Goal: Task Accomplishment & Management: Use online tool/utility

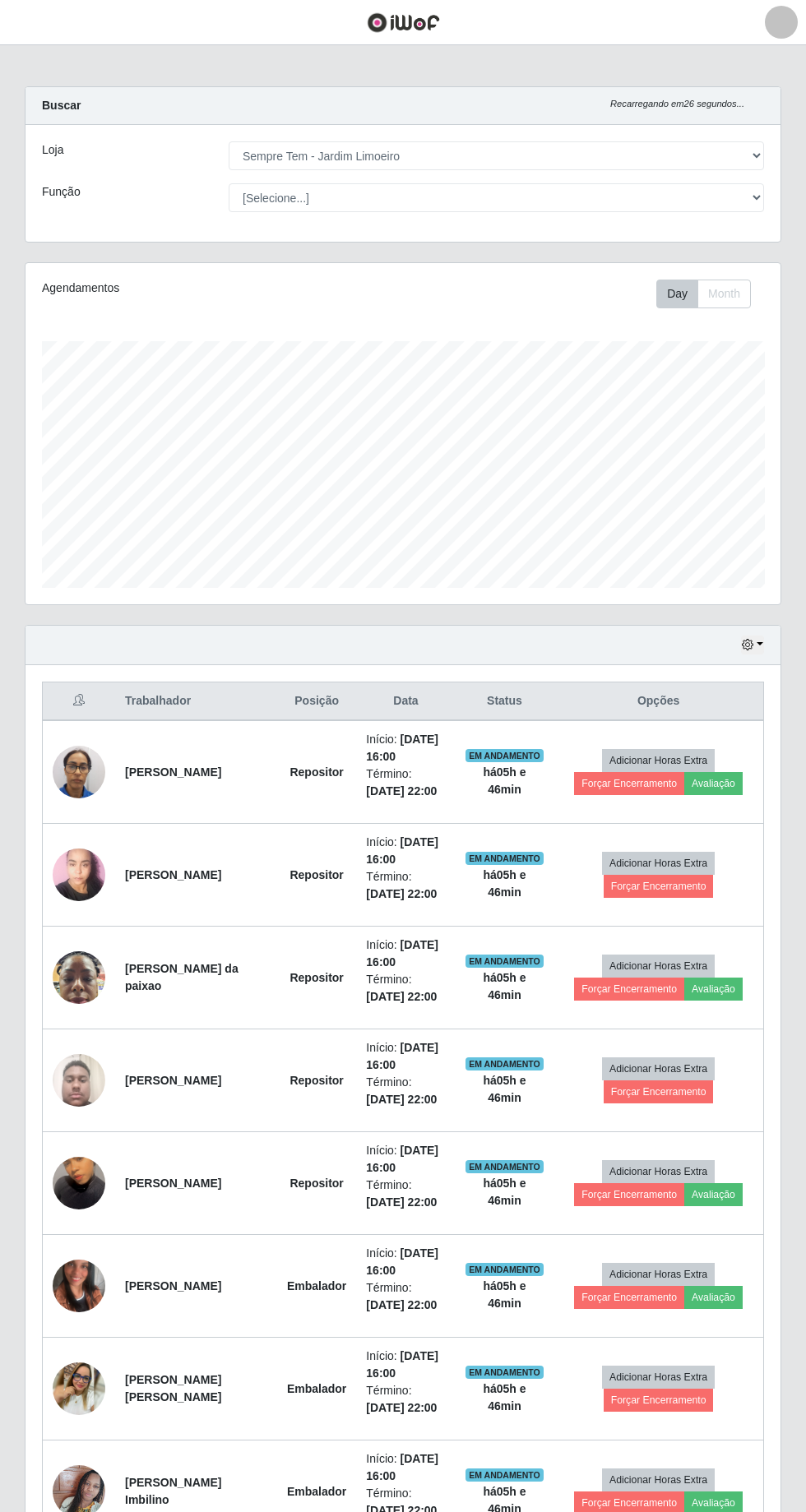
select select "508"
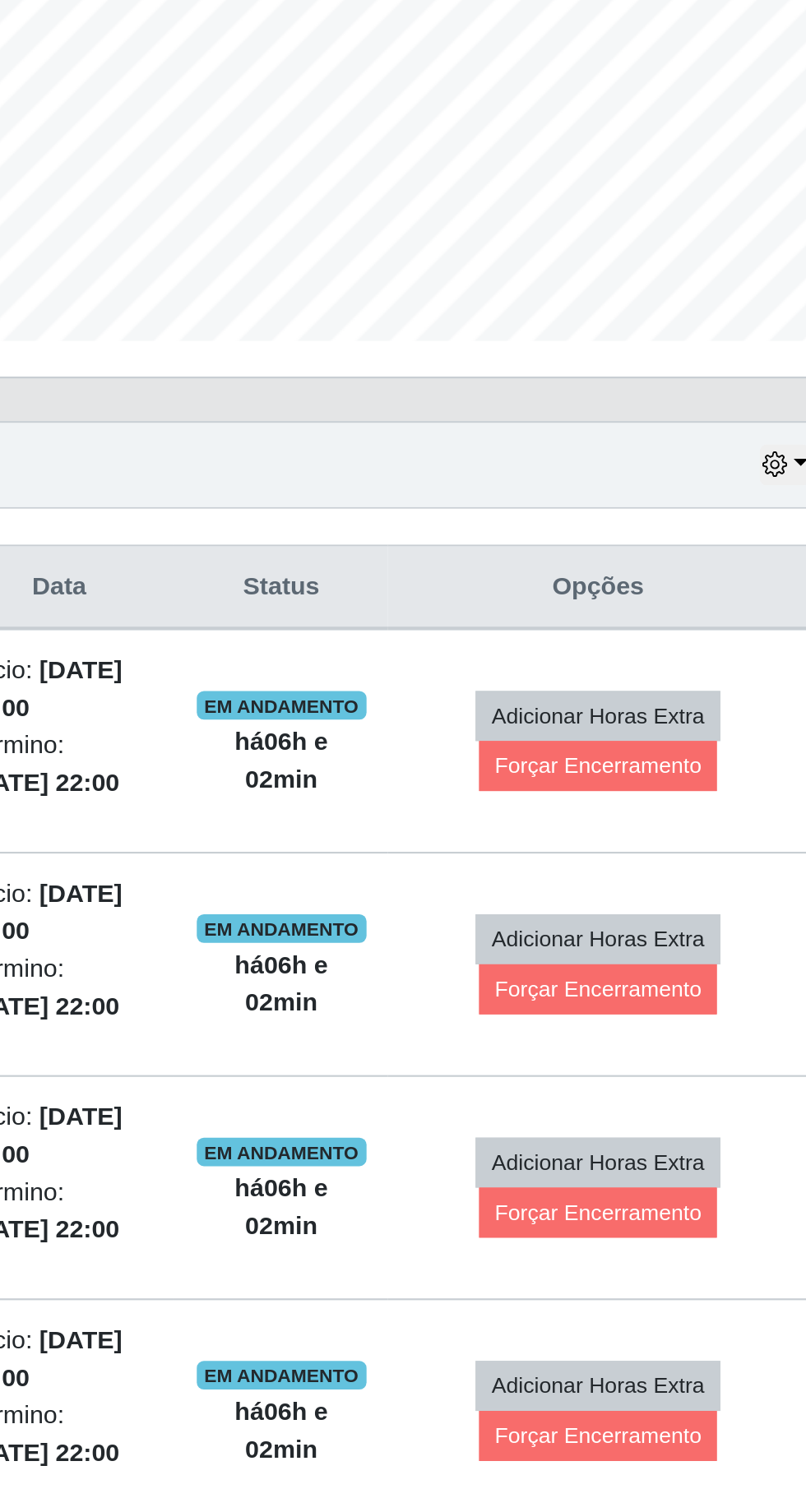
scroll to position [257, 0]
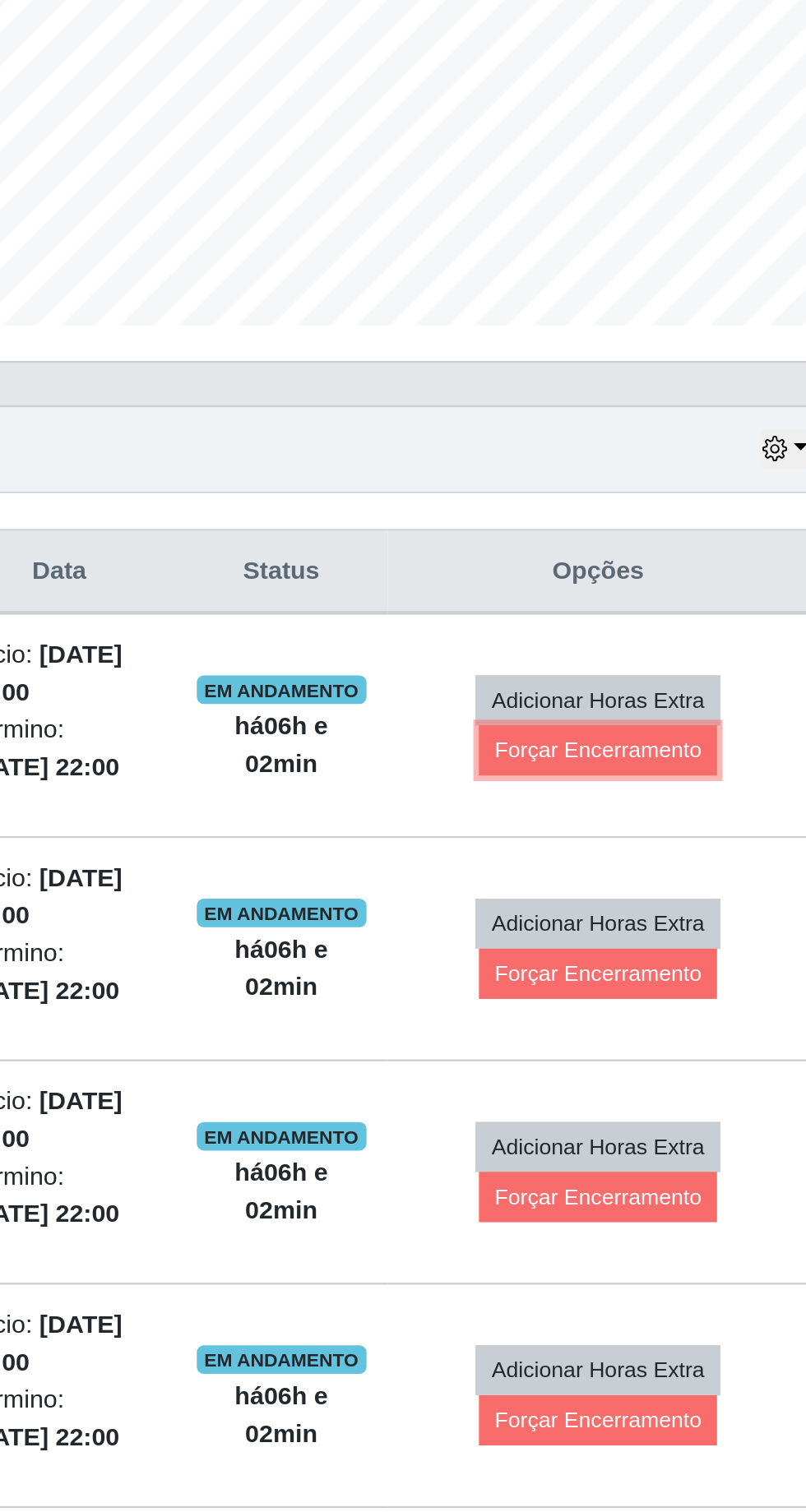
click at [678, 531] on button "Forçar Encerramento" at bounding box center [667, 527] width 110 height 23
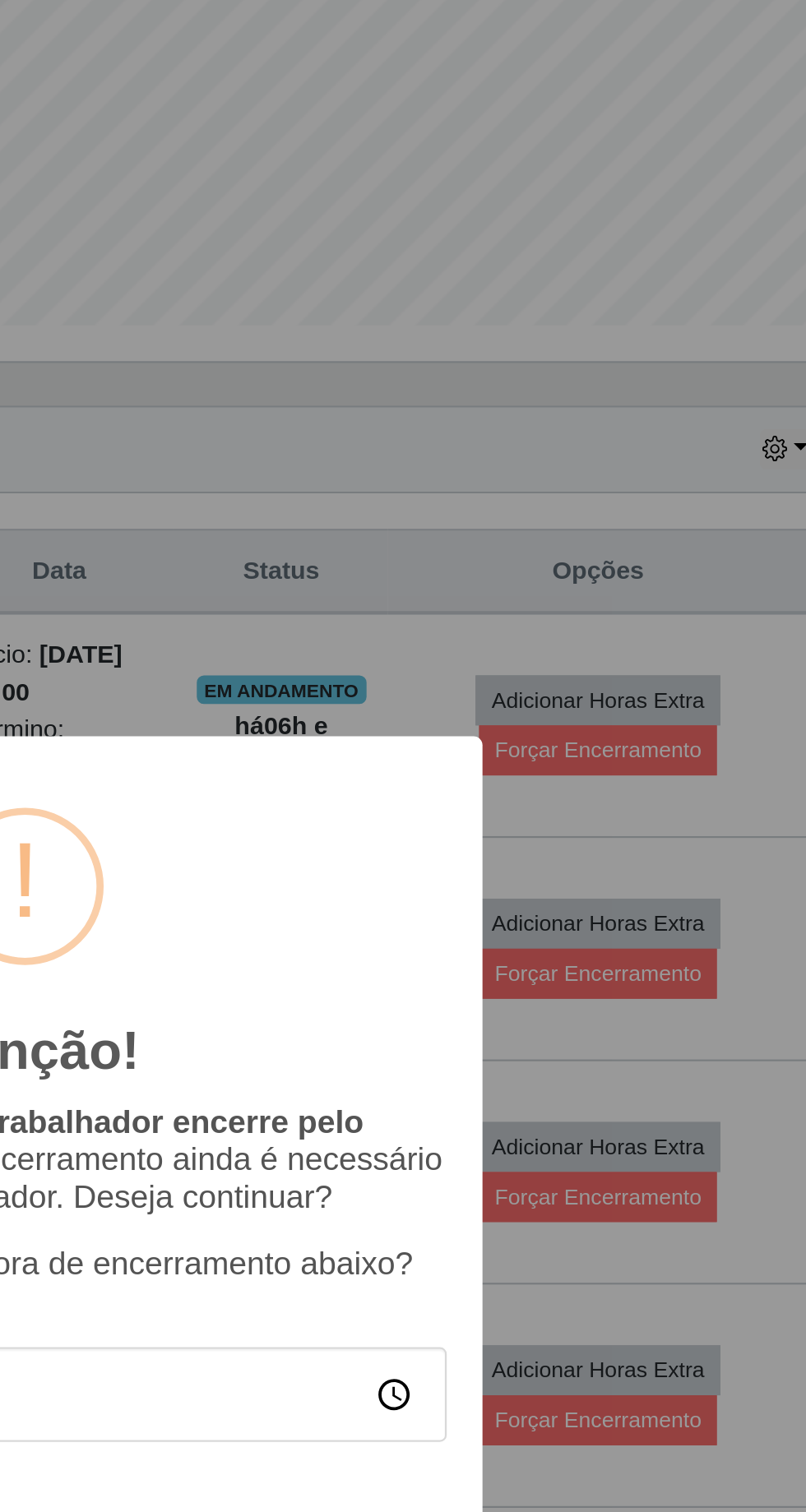
scroll to position [196, 0]
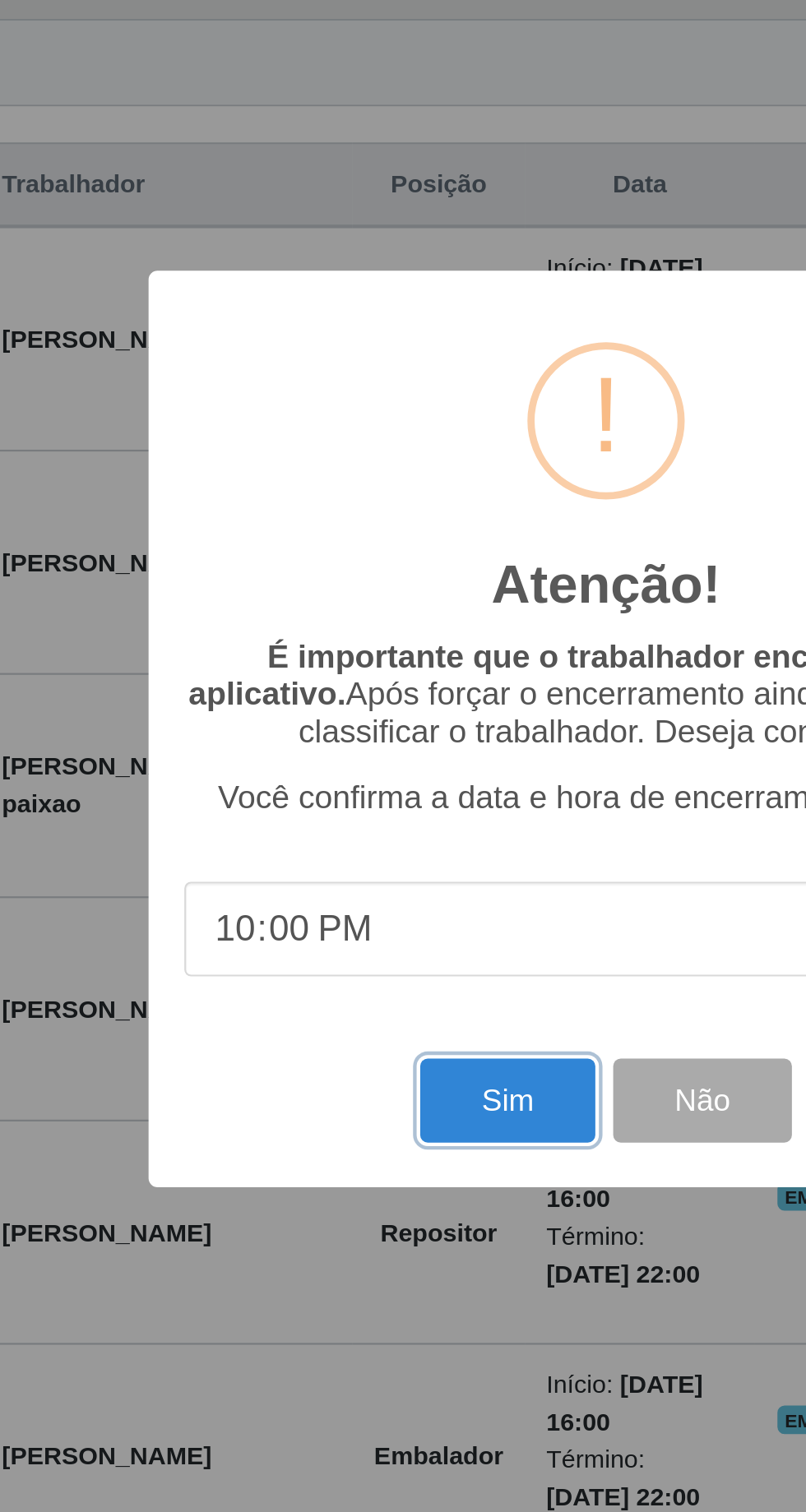
click at [367, 946] on button "Sim" at bounding box center [358, 928] width 80 height 39
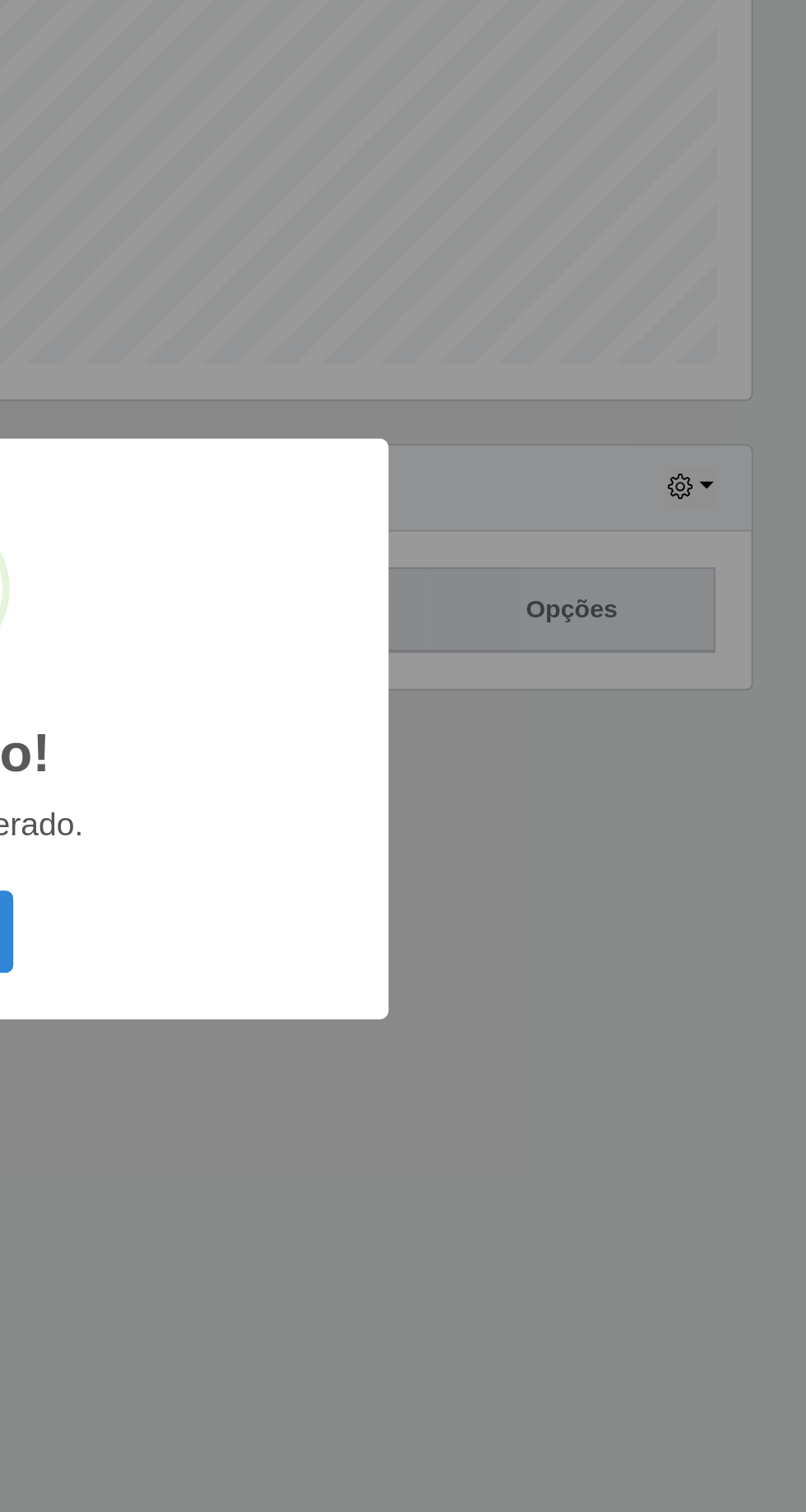
scroll to position [0, 0]
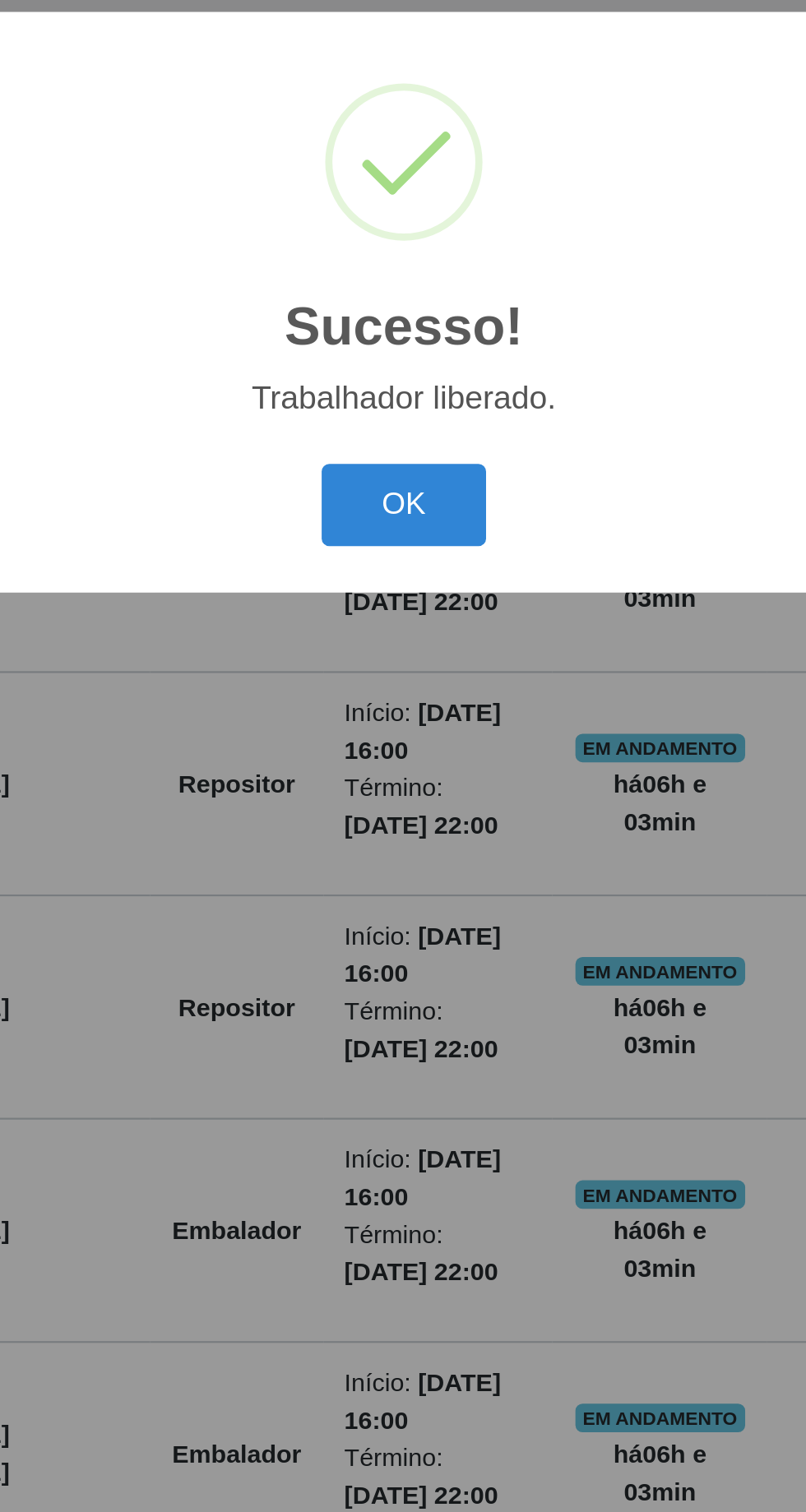
click at [419, 869] on button "OK" at bounding box center [403, 850] width 76 height 39
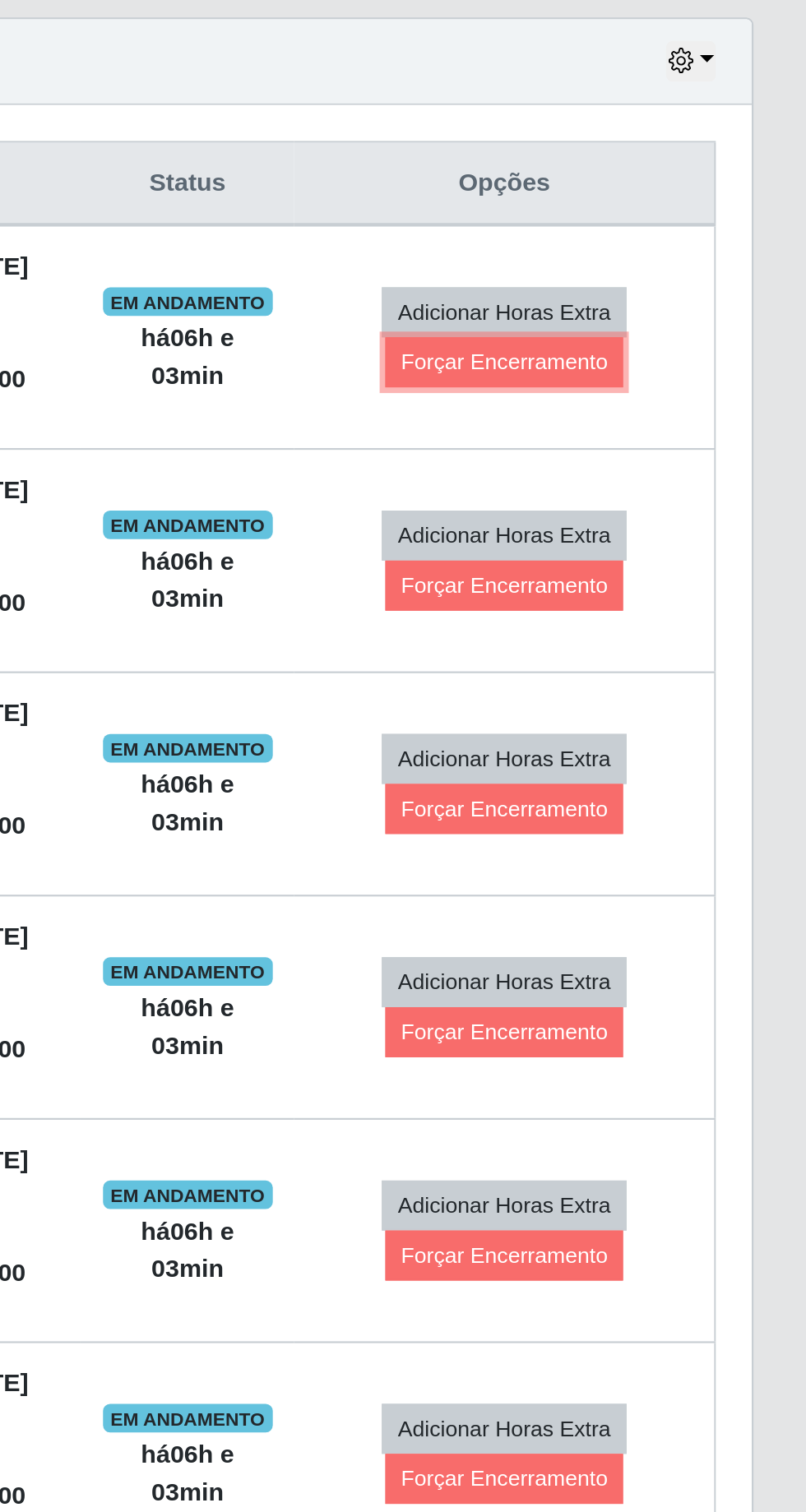
click at [685, 773] on button "Forçar Encerramento" at bounding box center [667, 783] width 110 height 23
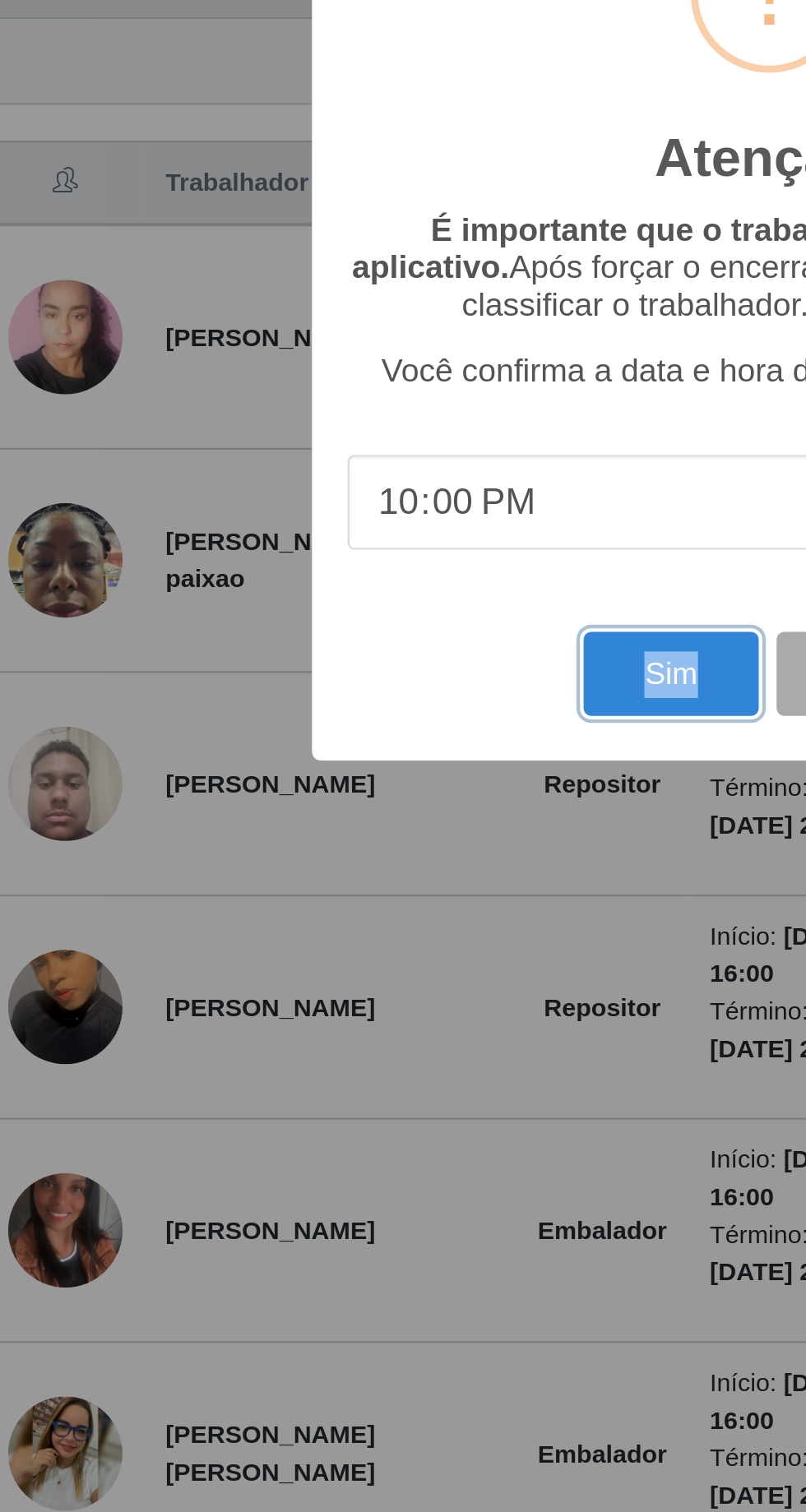
click at [350, 946] on button "Sim" at bounding box center [358, 928] width 80 height 39
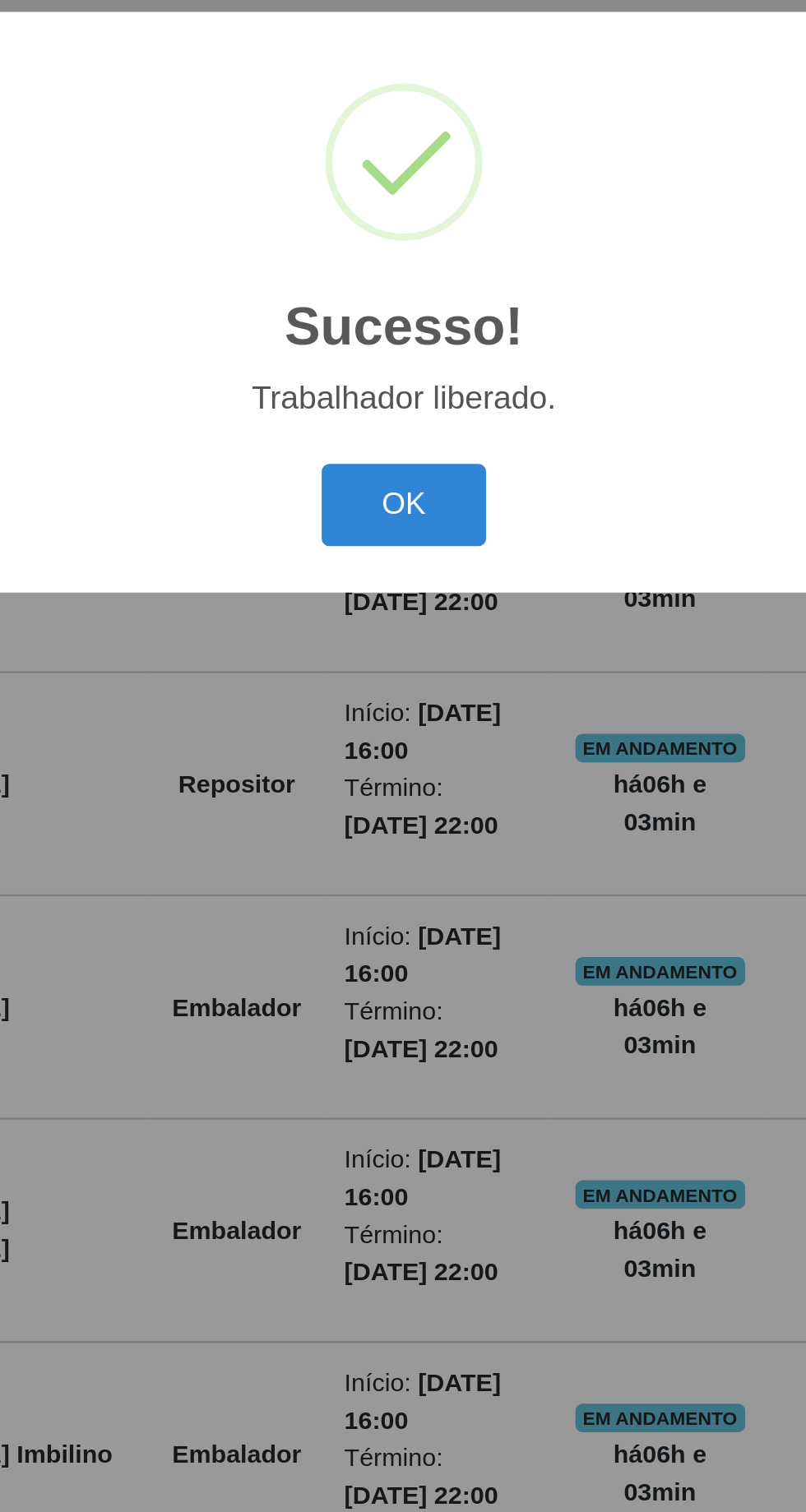
click at [403, 869] on button "OK" at bounding box center [403, 850] width 76 height 39
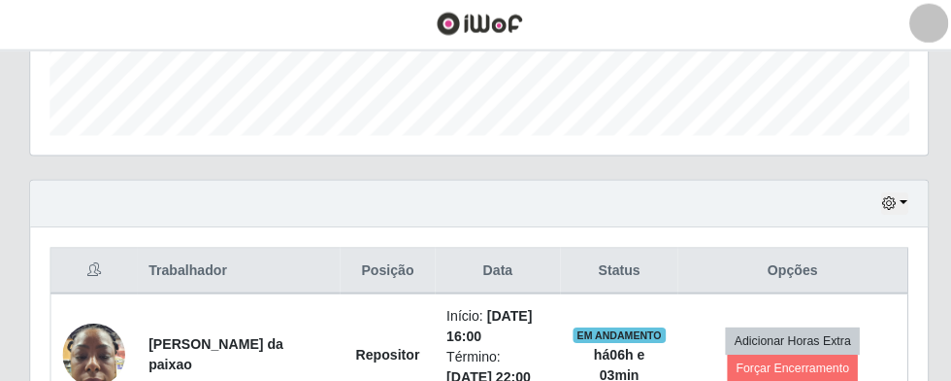
scroll to position [556, 0]
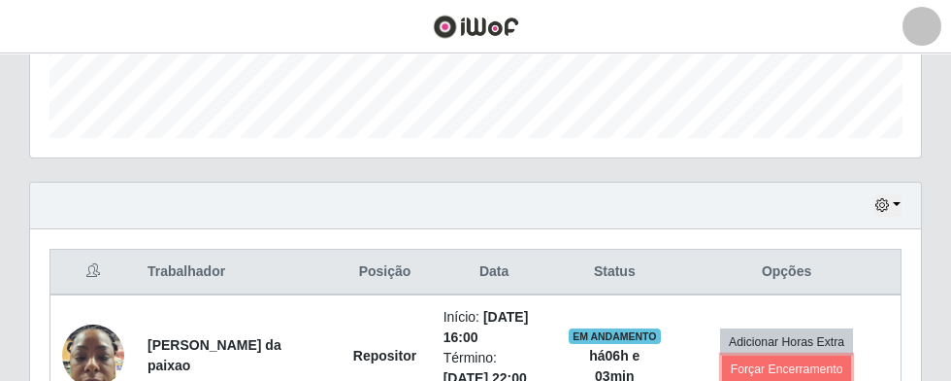
click at [800, 369] on button "Forçar Encerramento" at bounding box center [787, 368] width 130 height 27
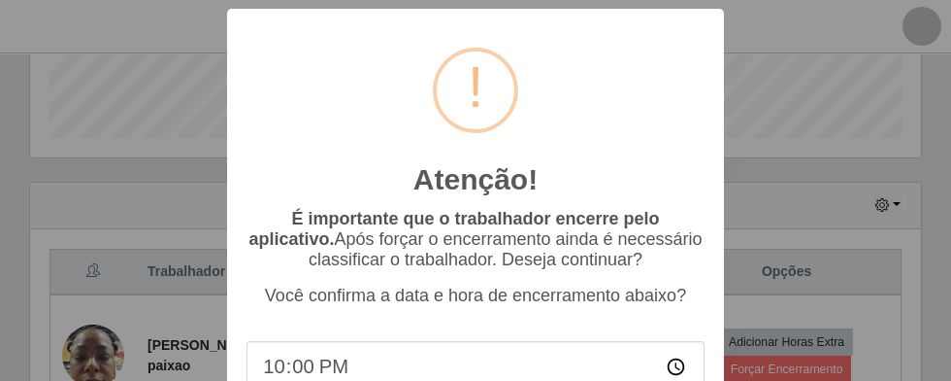
click at [399, 422] on div "Atenção! × É importante que o trabalhador encerre pelo aplicativo. Após forçar …" at bounding box center [475, 258] width 497 height 498
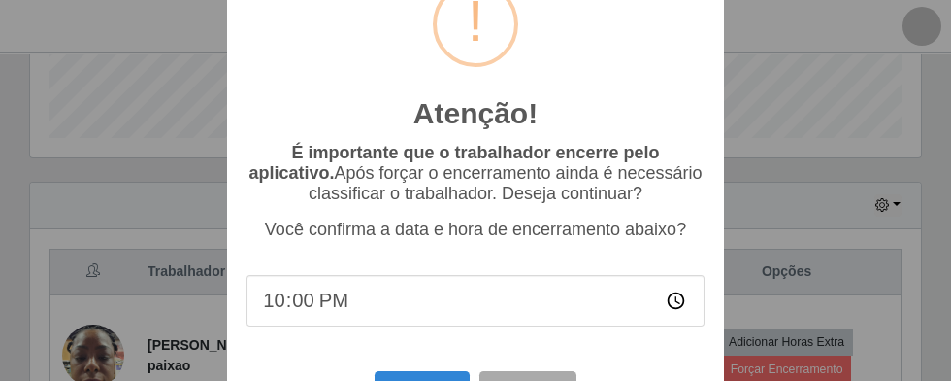
scroll to position [64, 0]
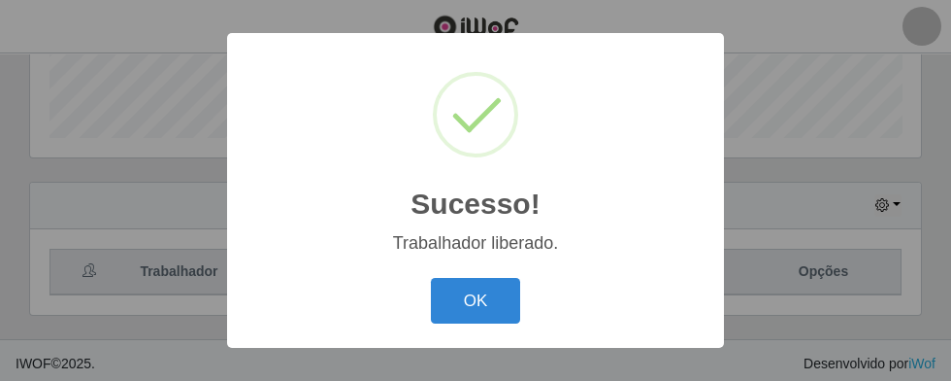
scroll to position [492, 0]
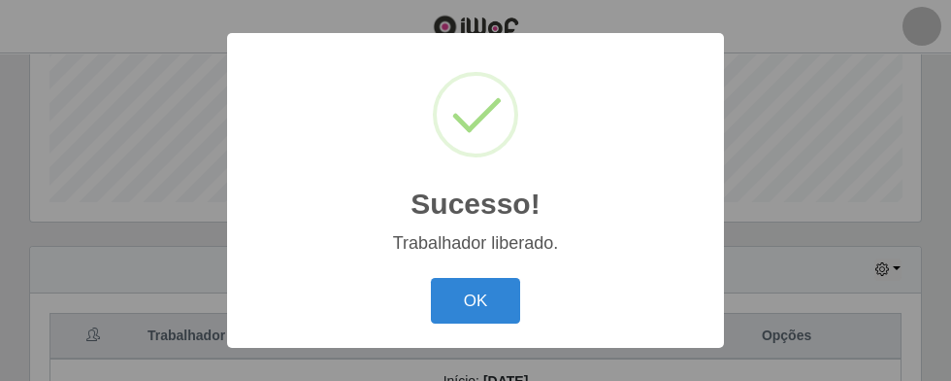
click at [465, 319] on button "OK" at bounding box center [476, 301] width 90 height 46
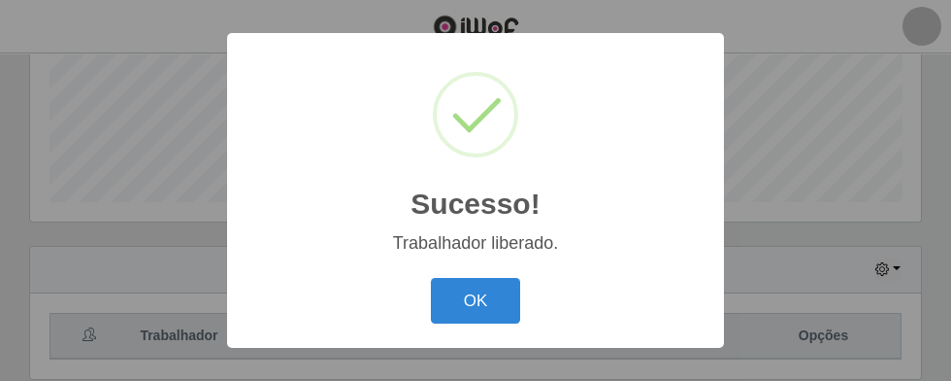
click at [466, 323] on button "OK" at bounding box center [476, 301] width 90 height 46
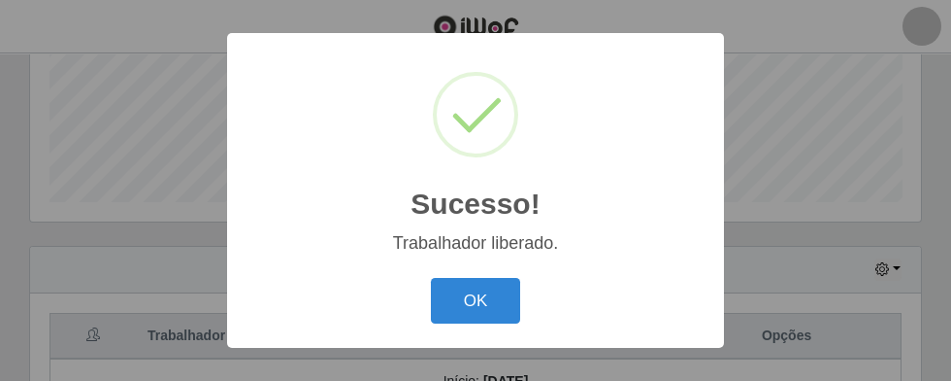
click at [457, 323] on button "OK" at bounding box center [476, 301] width 90 height 46
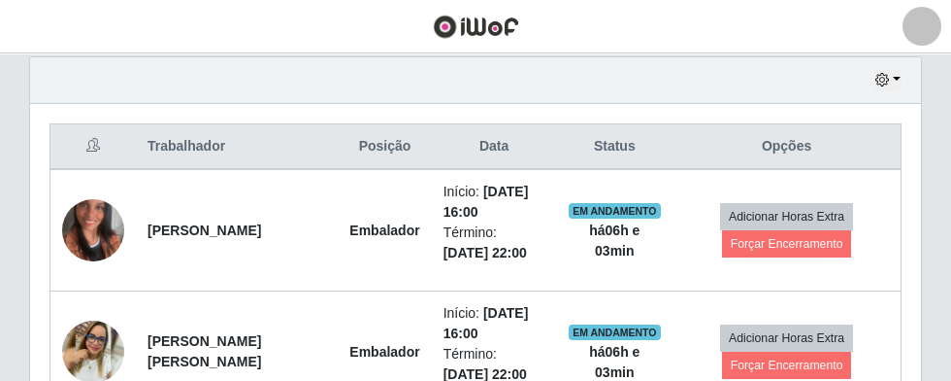
scroll to position [674, 0]
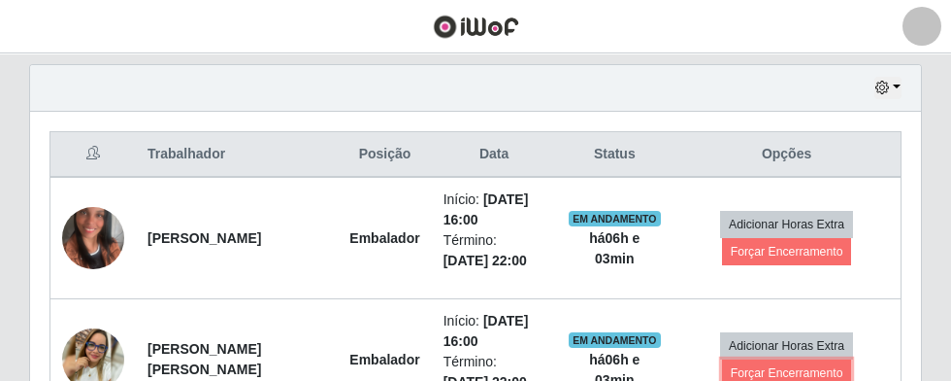
click at [789, 375] on button "Forçar Encerramento" at bounding box center [787, 372] width 130 height 27
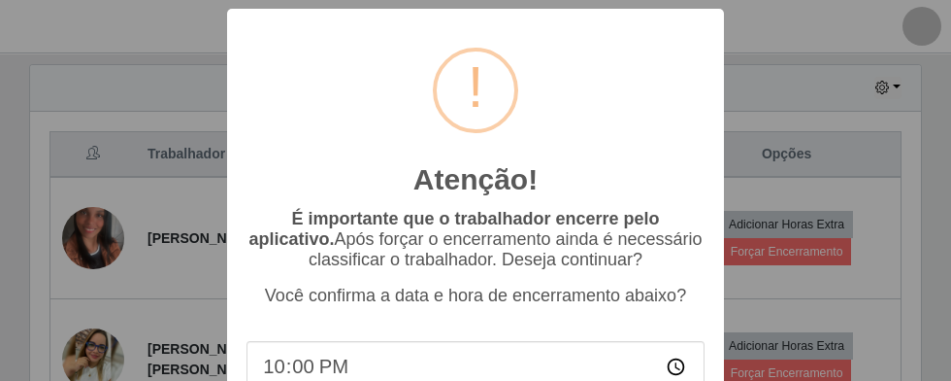
click at [415, 424] on div "Atenção! × É importante que o trabalhador encerre pelo aplicativo. Após forçar …" at bounding box center [475, 258] width 497 height 498
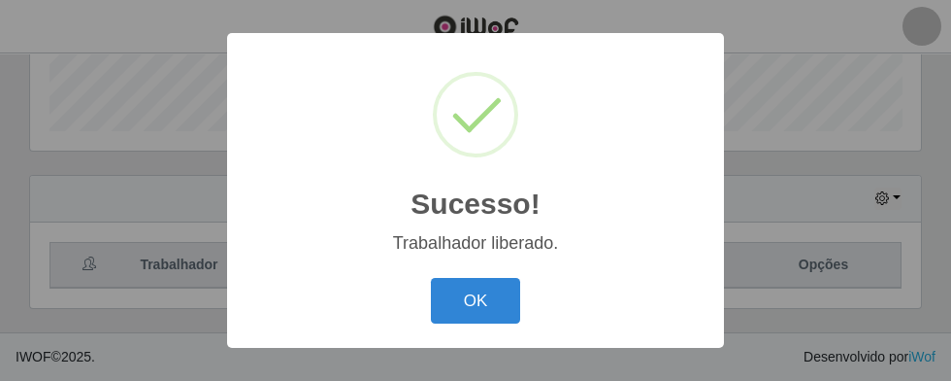
scroll to position [492, 0]
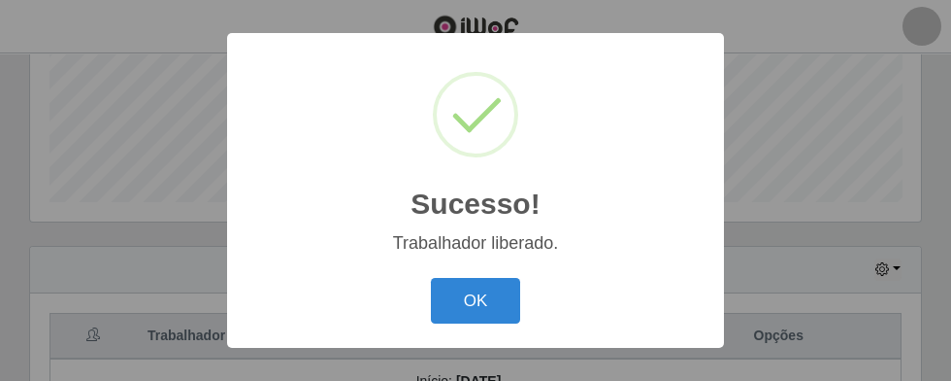
click at [463, 322] on button "OK" at bounding box center [476, 301] width 90 height 46
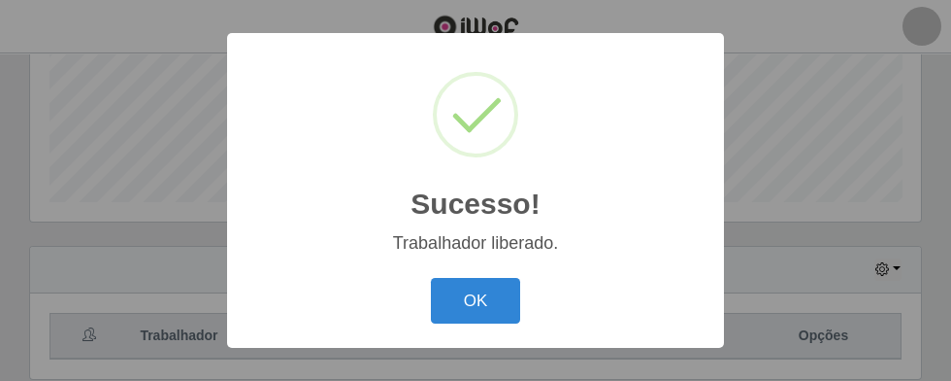
click at [458, 319] on button "OK" at bounding box center [476, 301] width 90 height 46
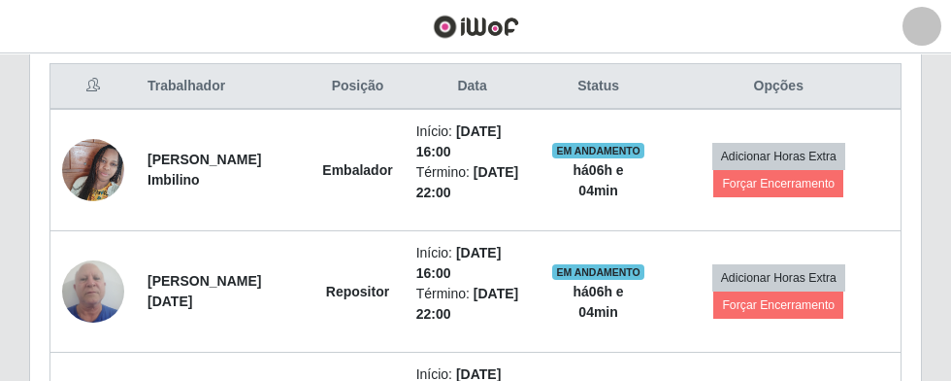
scroll to position [741, 0]
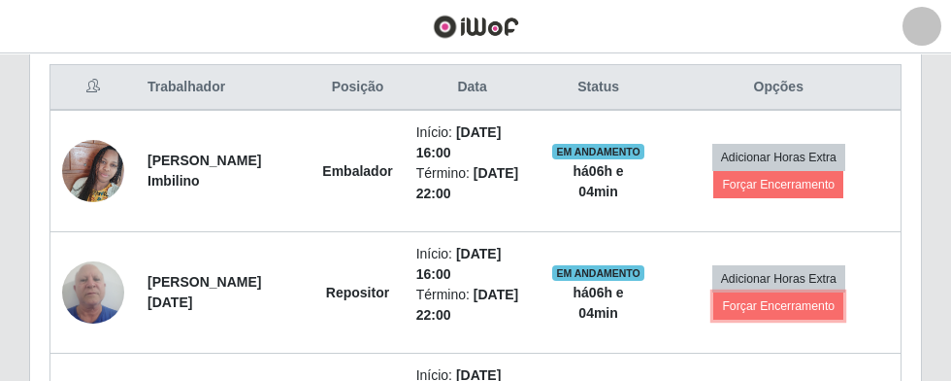
click at [780, 308] on button "Forçar Encerramento" at bounding box center [778, 305] width 130 height 27
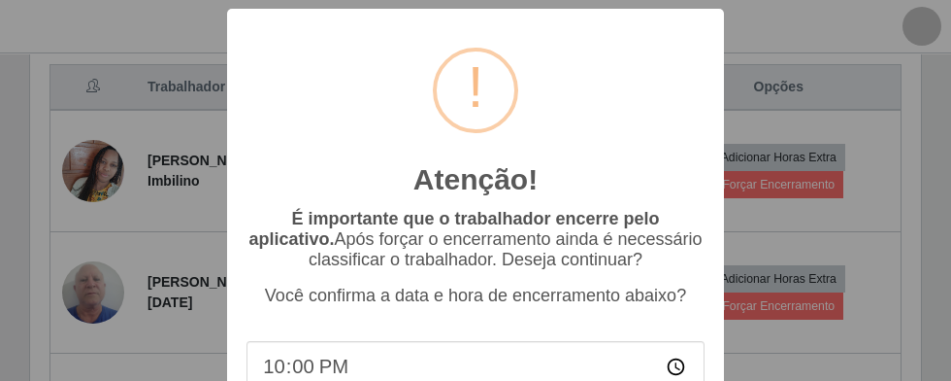
click at [396, 425] on div "Atenção! × É importante que o trabalhador encerre pelo aplicativo. Após forçar …" at bounding box center [475, 258] width 497 height 498
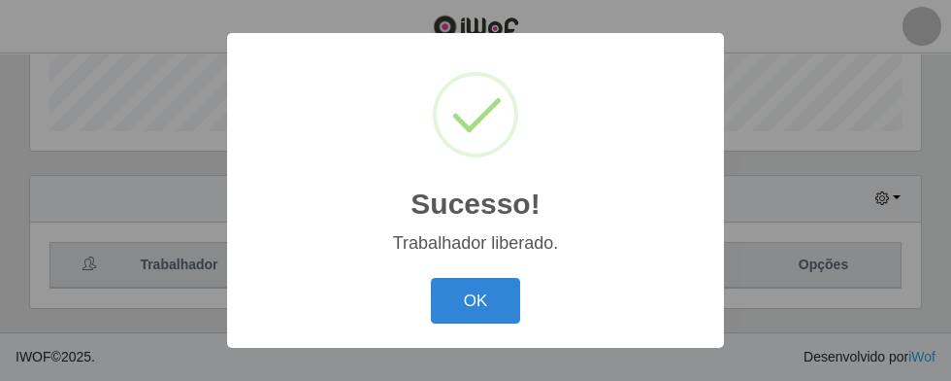
scroll to position [492, 0]
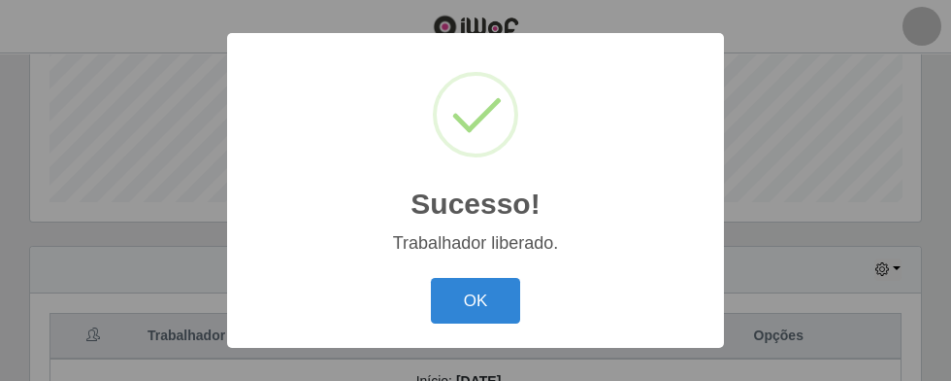
click at [457, 323] on button "OK" at bounding box center [476, 301] width 90 height 46
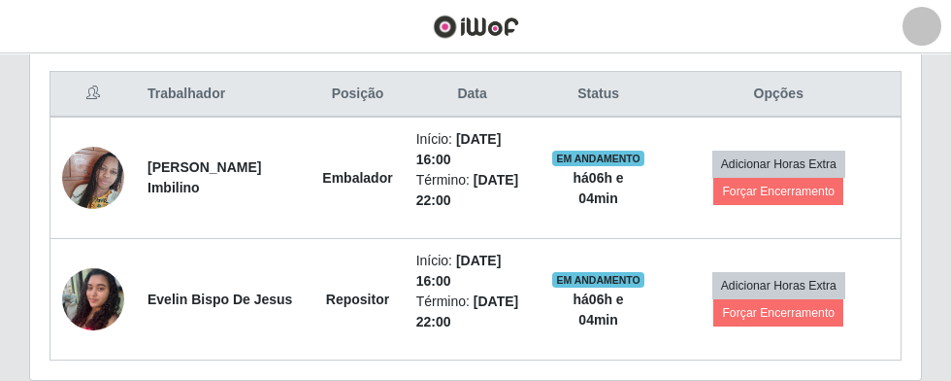
scroll to position [712, 0]
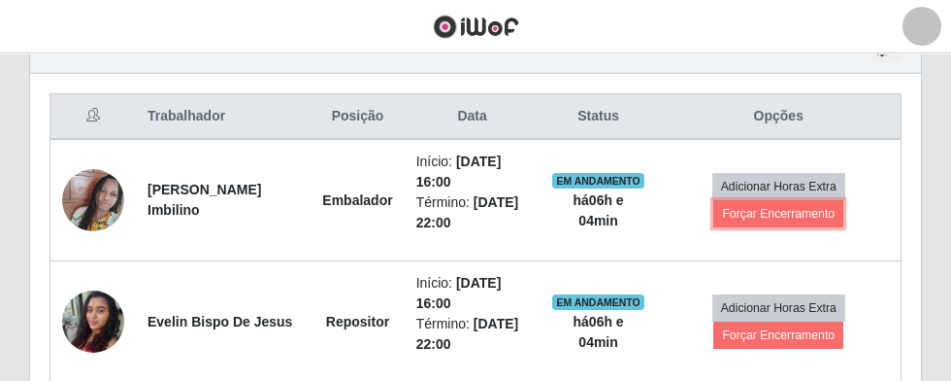
click at [784, 215] on button "Forçar Encerramento" at bounding box center [778, 213] width 130 height 27
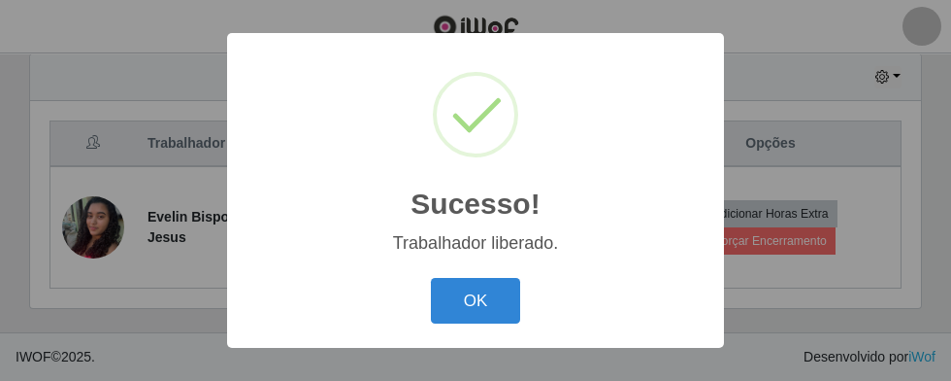
scroll to position [492, 0]
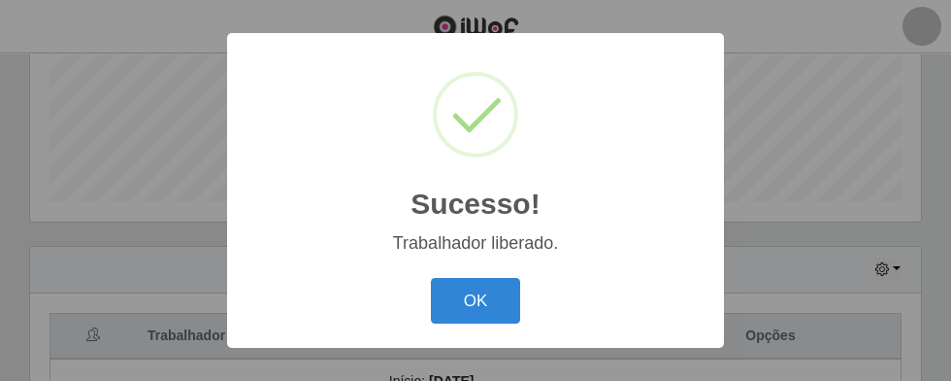
click at [454, 323] on button "OK" at bounding box center [476, 301] width 90 height 46
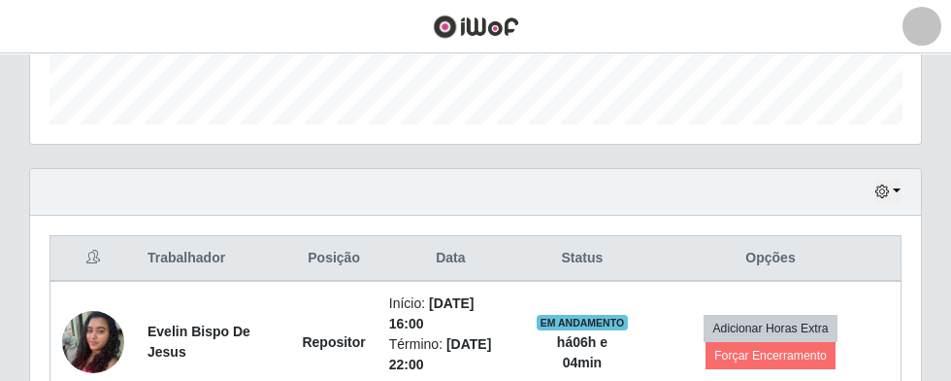
scroll to position [613, 0]
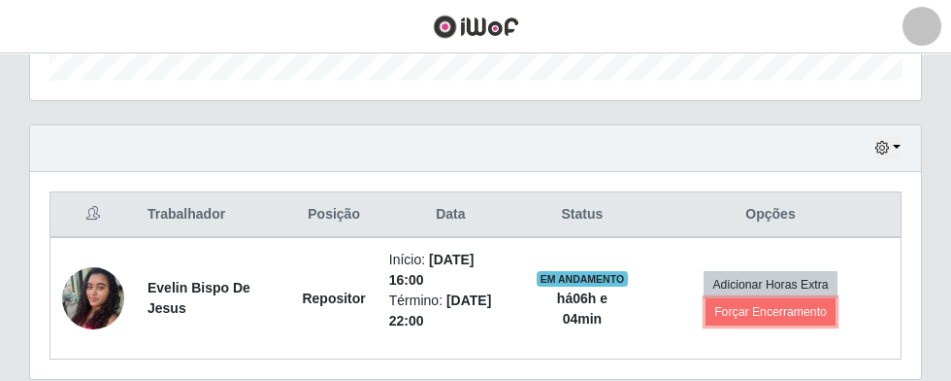
click at [787, 311] on button "Forçar Encerramento" at bounding box center [771, 311] width 130 height 27
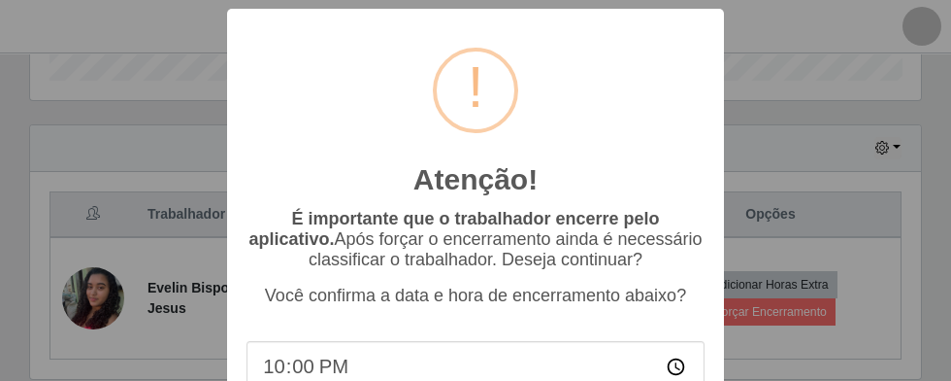
click at [385, 427] on div "Atenção! × É importante que o trabalhador encerre pelo aplicativo. Após forçar …" at bounding box center [475, 258] width 497 height 498
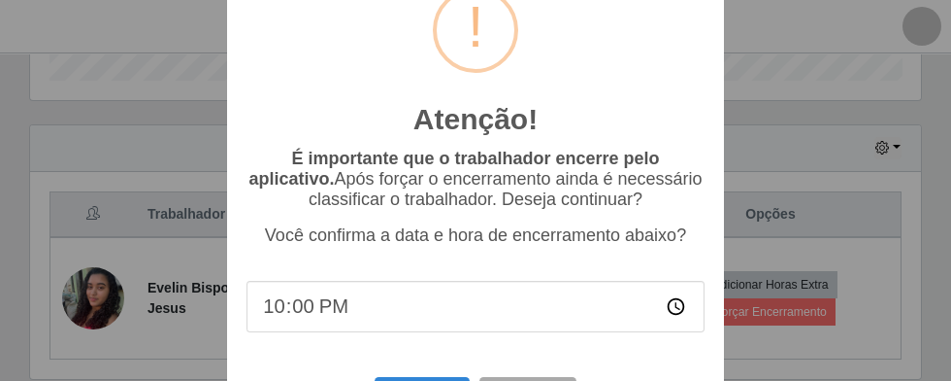
scroll to position [60, 0]
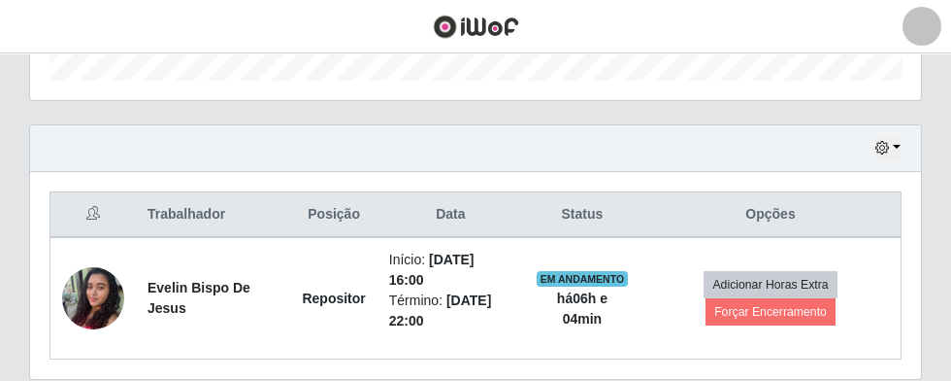
scroll to position [492, 0]
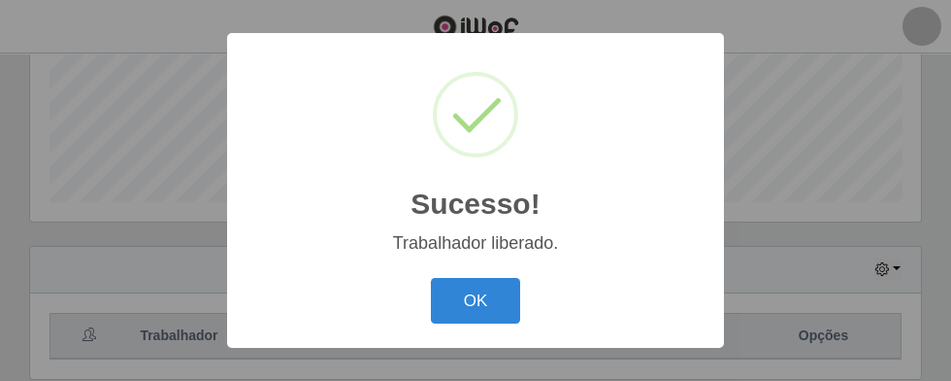
click at [467, 323] on button "OK" at bounding box center [476, 301] width 90 height 46
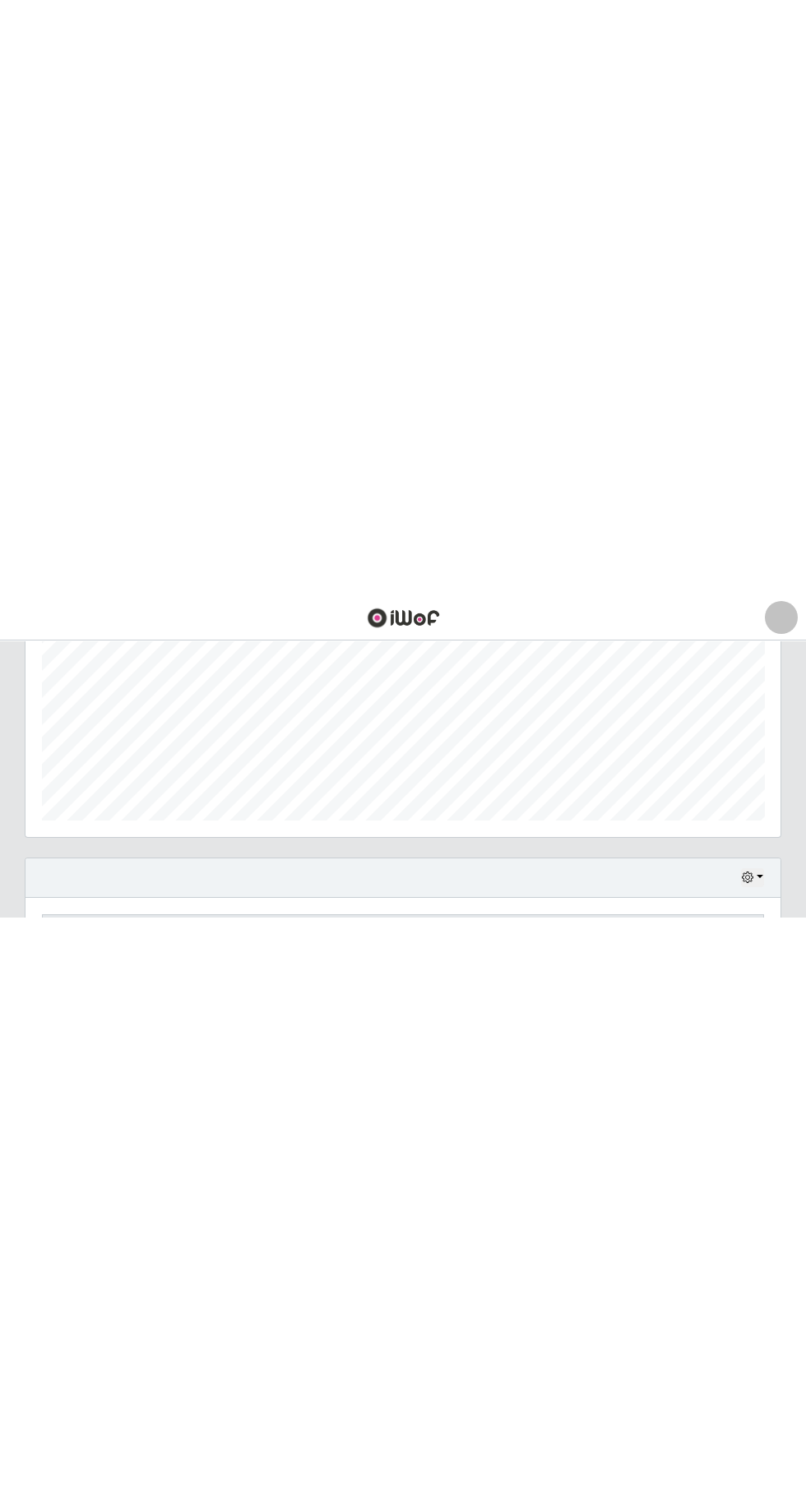
scroll to position [0, 0]
